Goal: Task Accomplishment & Management: Use online tool/utility

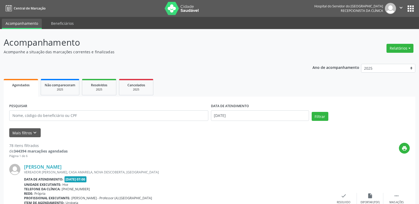
select select "8"
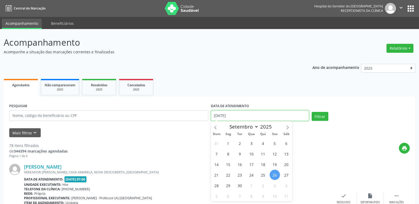
drag, startPoint x: 241, startPoint y: 117, endPoint x: 211, endPoint y: 117, distance: 30.4
click at [211, 117] on input "[DATE]" at bounding box center [260, 115] width 98 height 11
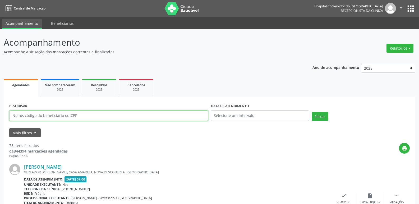
click at [182, 116] on input "text" at bounding box center [108, 115] width 199 height 11
type input "06331416404"
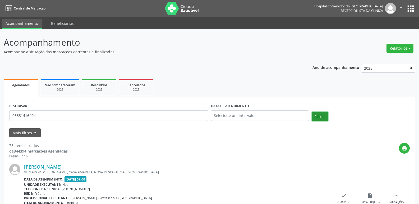
click at [323, 118] on button "Filtrar" at bounding box center [319, 116] width 17 height 9
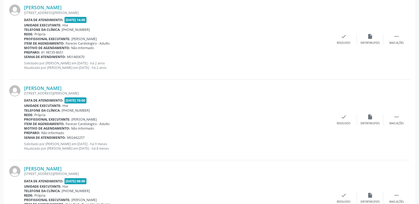
scroll to position [604, 0]
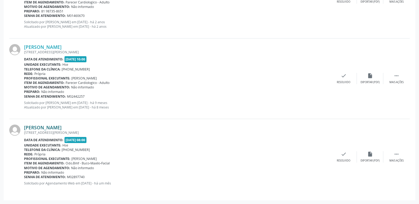
click at [62, 128] on link "[PERSON_NAME]" at bounding box center [43, 128] width 38 height 6
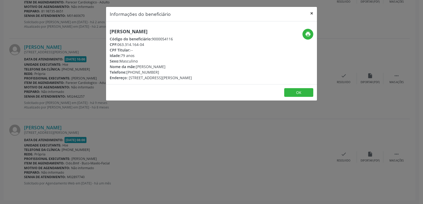
click at [311, 14] on button "×" at bounding box center [311, 13] width 11 height 13
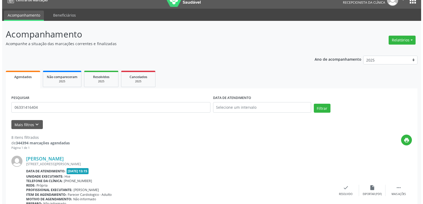
scroll to position [0, 0]
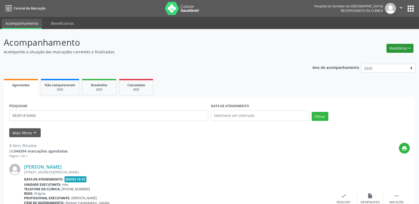
click at [393, 48] on button "Relatórios" at bounding box center [399, 48] width 27 height 9
click at [391, 58] on link "Agendamentos" at bounding box center [385, 59] width 57 height 7
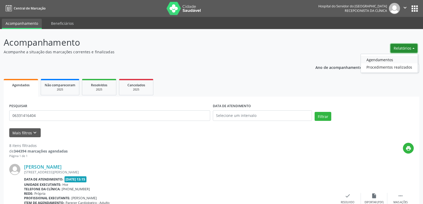
select select "8"
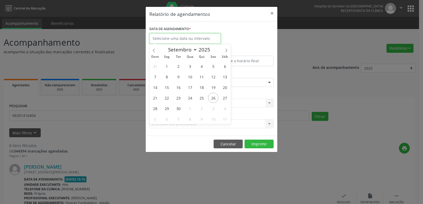
click at [213, 40] on input "text" at bounding box center [184, 38] width 71 height 11
click at [165, 111] on span "29" at bounding box center [166, 108] width 10 height 10
type input "[DATE]"
click at [165, 111] on span "29" at bounding box center [166, 108] width 10 height 10
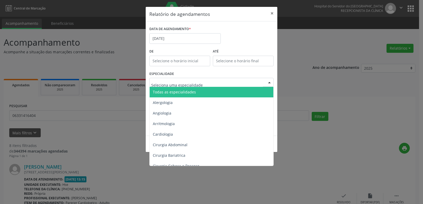
click at [247, 83] on div at bounding box center [211, 82] width 124 height 9
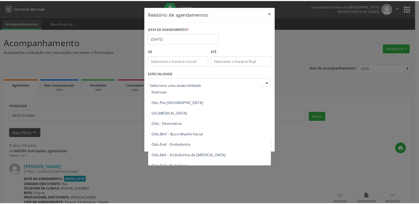
scroll to position [522, 0]
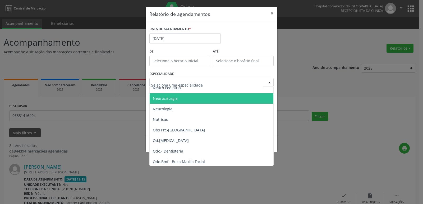
click at [227, 98] on span "Neurocirurgia" at bounding box center [212, 98] width 124 height 11
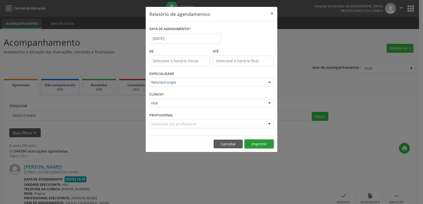
click at [254, 146] on button "Imprimir" at bounding box center [258, 144] width 29 height 9
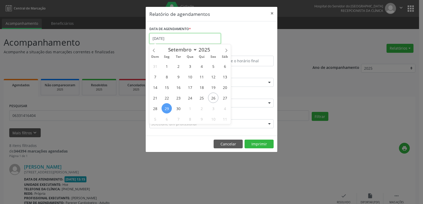
click at [212, 40] on input "[DATE]" at bounding box center [184, 38] width 71 height 11
click at [179, 109] on span "30" at bounding box center [178, 108] width 10 height 10
type input "[DATE]"
click at [179, 109] on span "30" at bounding box center [178, 108] width 10 height 10
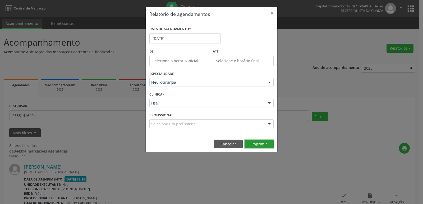
click at [259, 145] on button "Imprimir" at bounding box center [258, 144] width 29 height 9
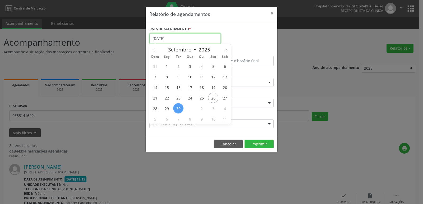
click at [217, 41] on input "[DATE]" at bounding box center [184, 38] width 71 height 11
click at [226, 50] on icon at bounding box center [226, 51] width 4 height 4
select select "9"
click at [188, 68] on span "1" at bounding box center [190, 66] width 10 height 10
type input "01/10/2025"
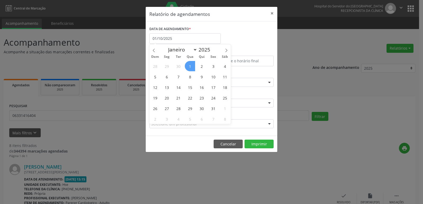
click at [188, 68] on span "1" at bounding box center [190, 66] width 10 height 10
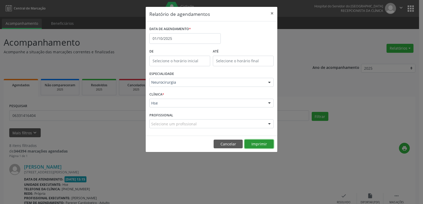
click at [254, 145] on button "Imprimir" at bounding box center [258, 144] width 29 height 9
click at [273, 14] on button "×" at bounding box center [272, 13] width 11 height 13
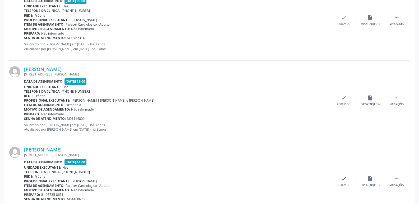
scroll to position [419, 0]
